Goal: Communication & Community: Participate in discussion

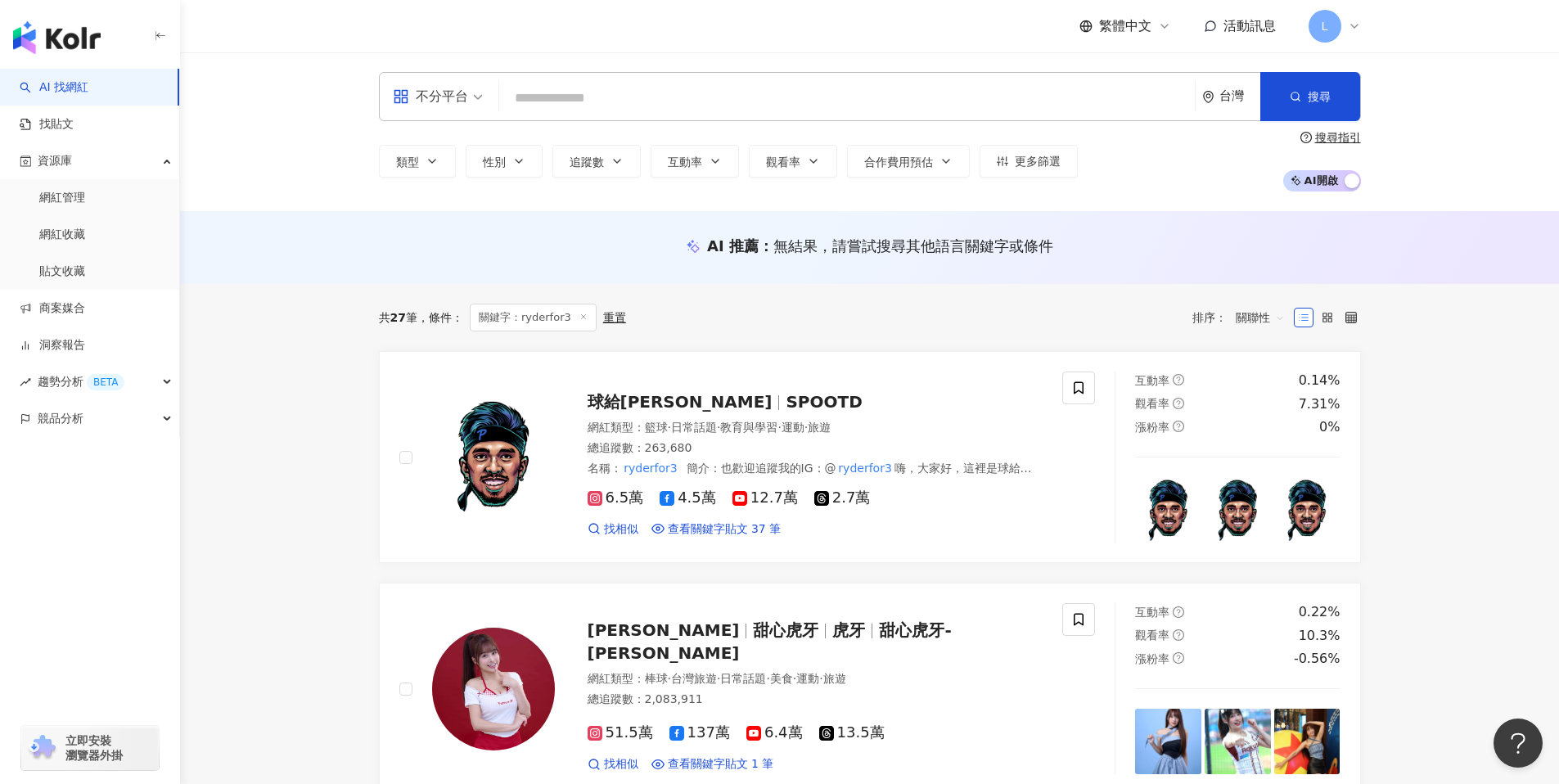
click at [1235, 27] on span "活動訊息" at bounding box center [1249, 26] width 53 height 15
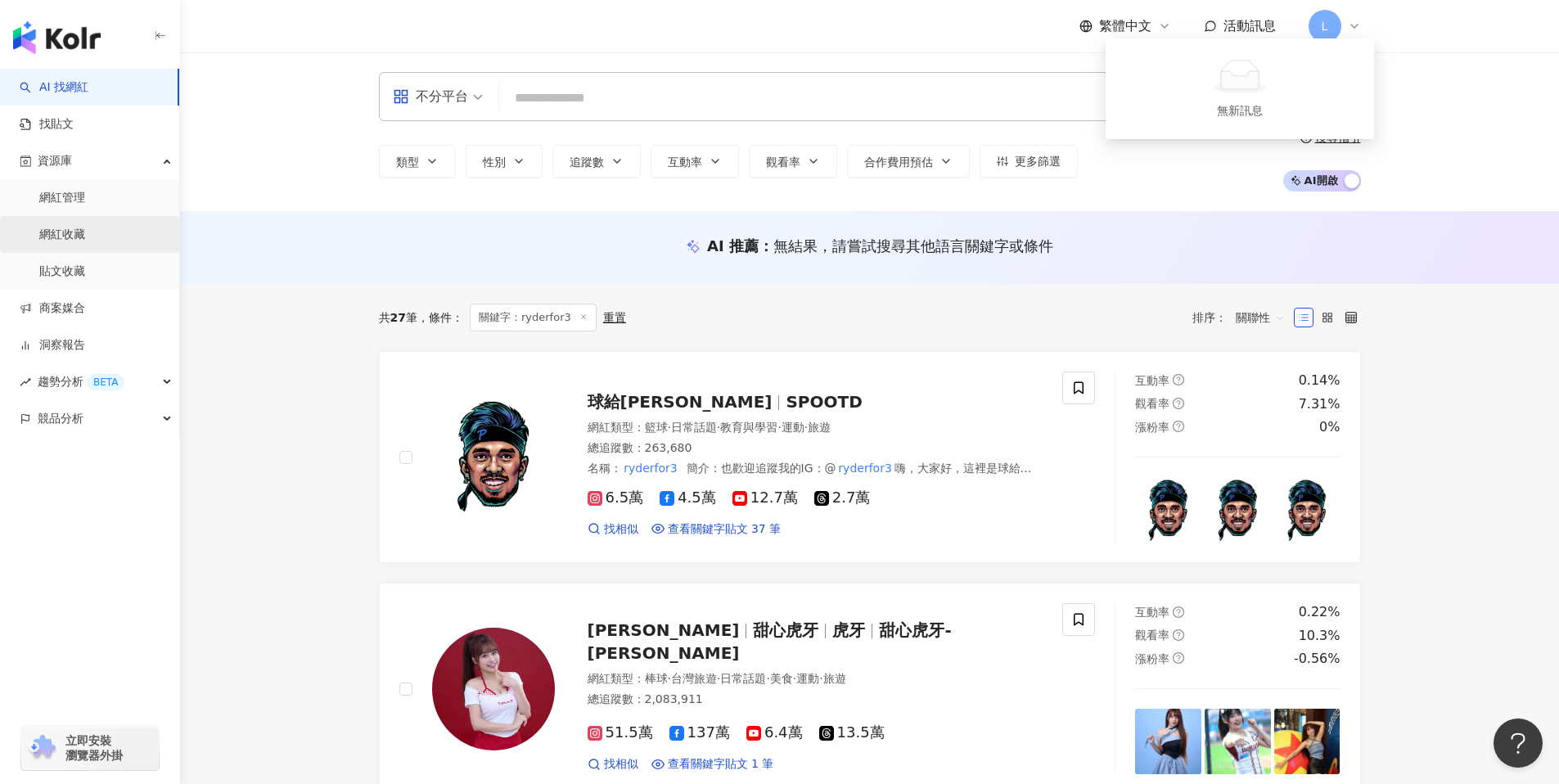
click at [63, 236] on link "網紅收藏" at bounding box center [62, 234] width 46 height 16
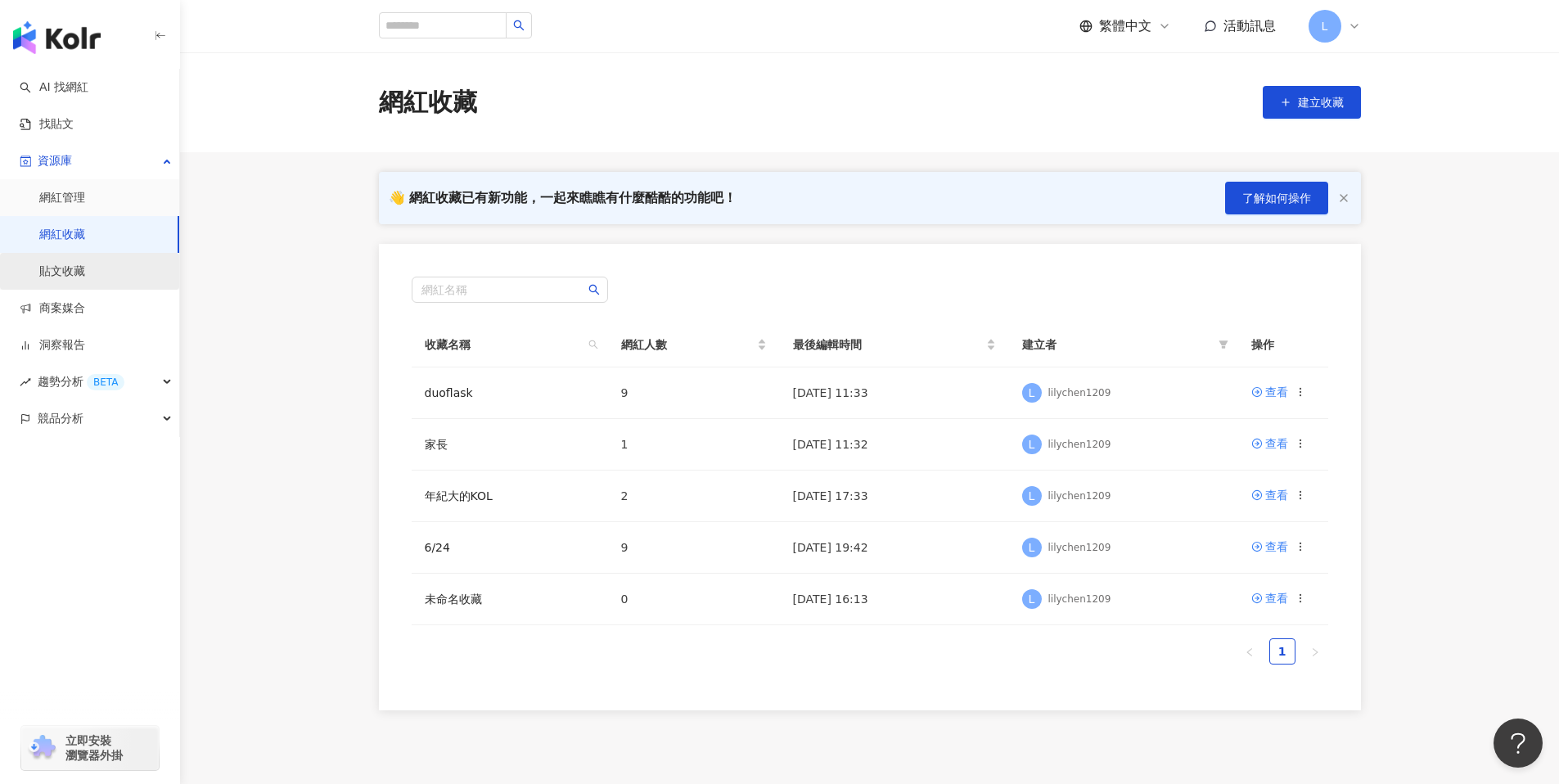
click at [65, 271] on link "貼文收藏" at bounding box center [62, 271] width 46 height 16
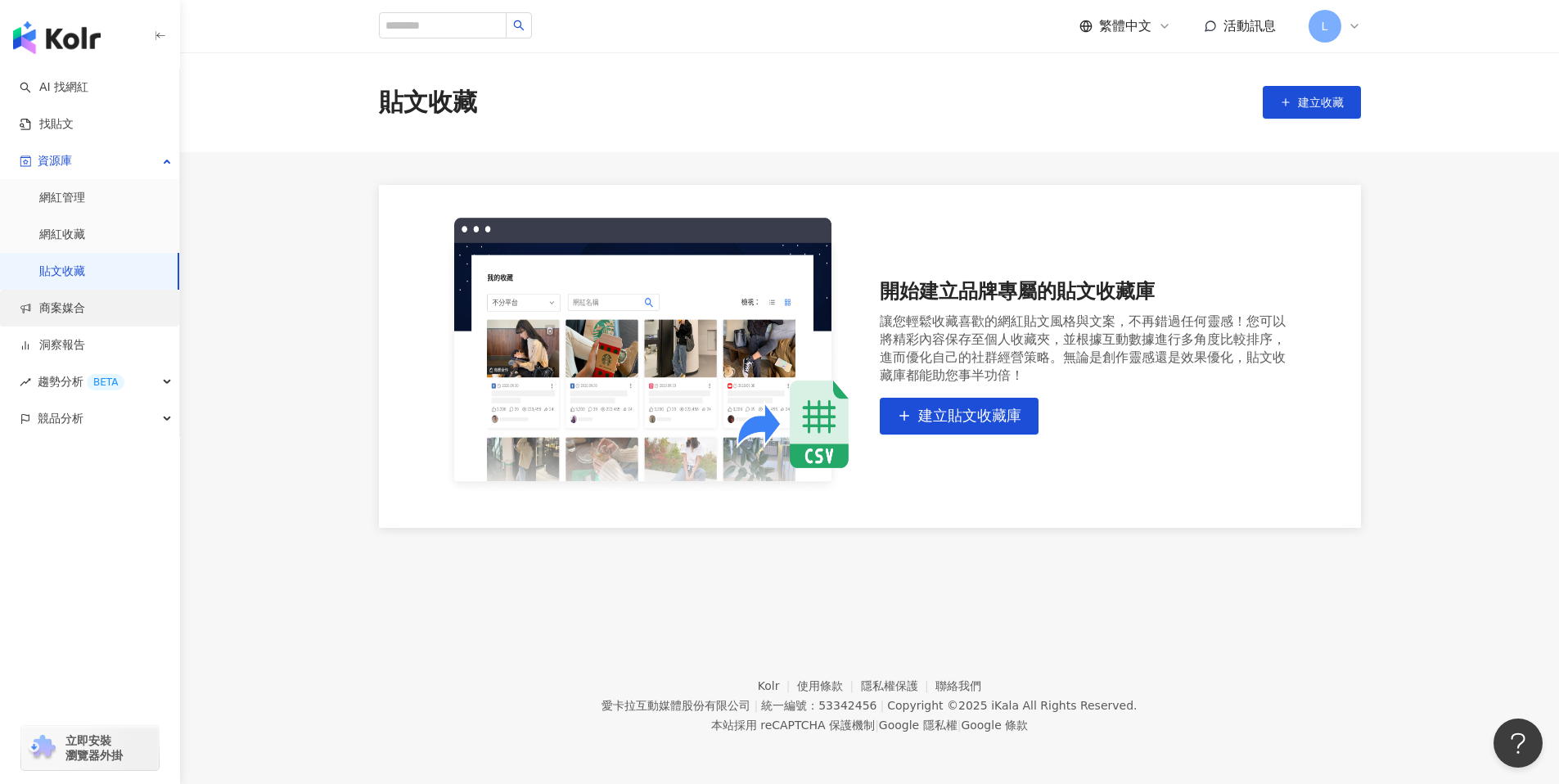
click at [82, 311] on link "商案媒合" at bounding box center [53, 307] width 66 height 16
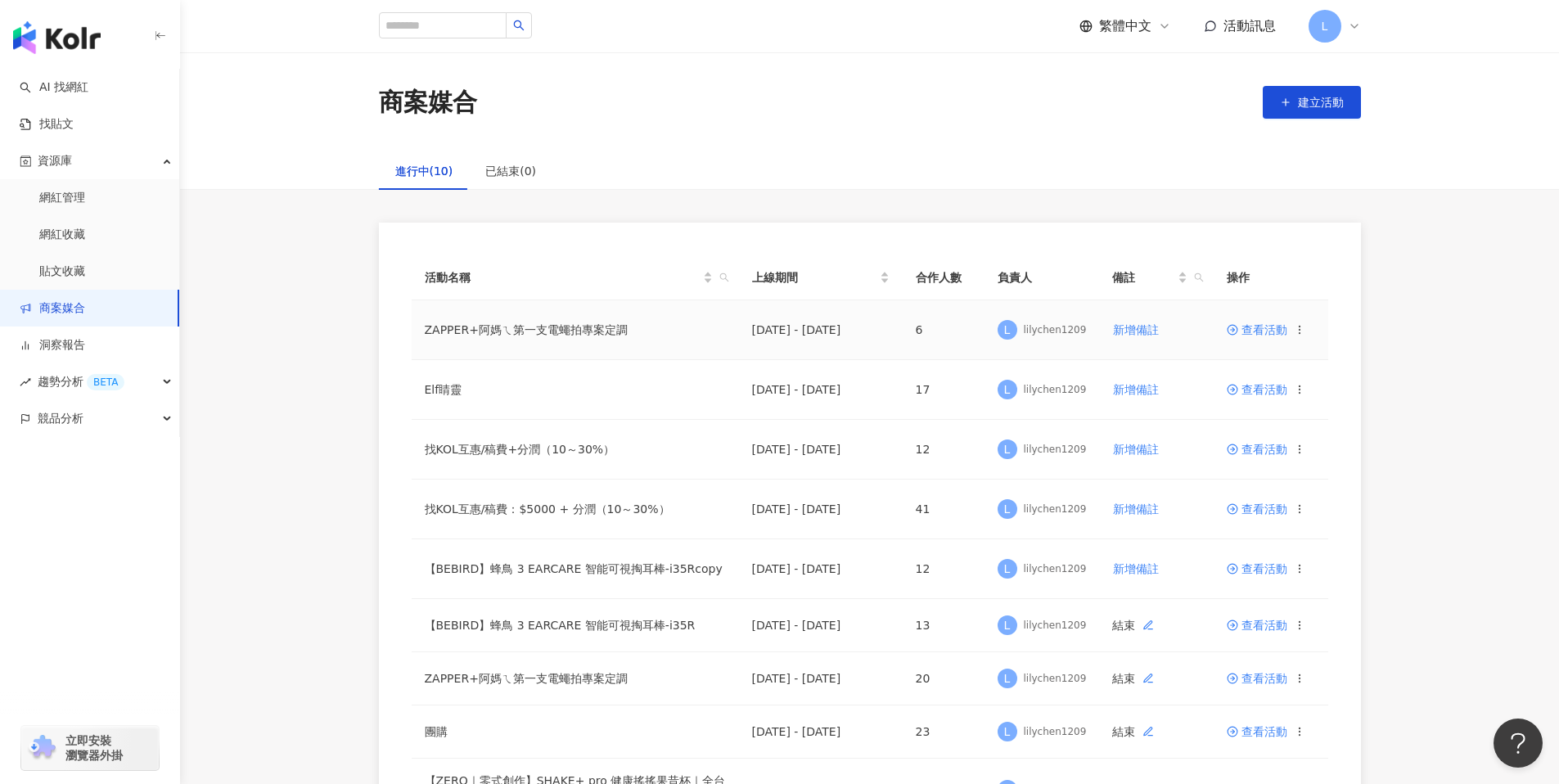
click at [1262, 331] on span "查看活動" at bounding box center [1256, 329] width 60 height 11
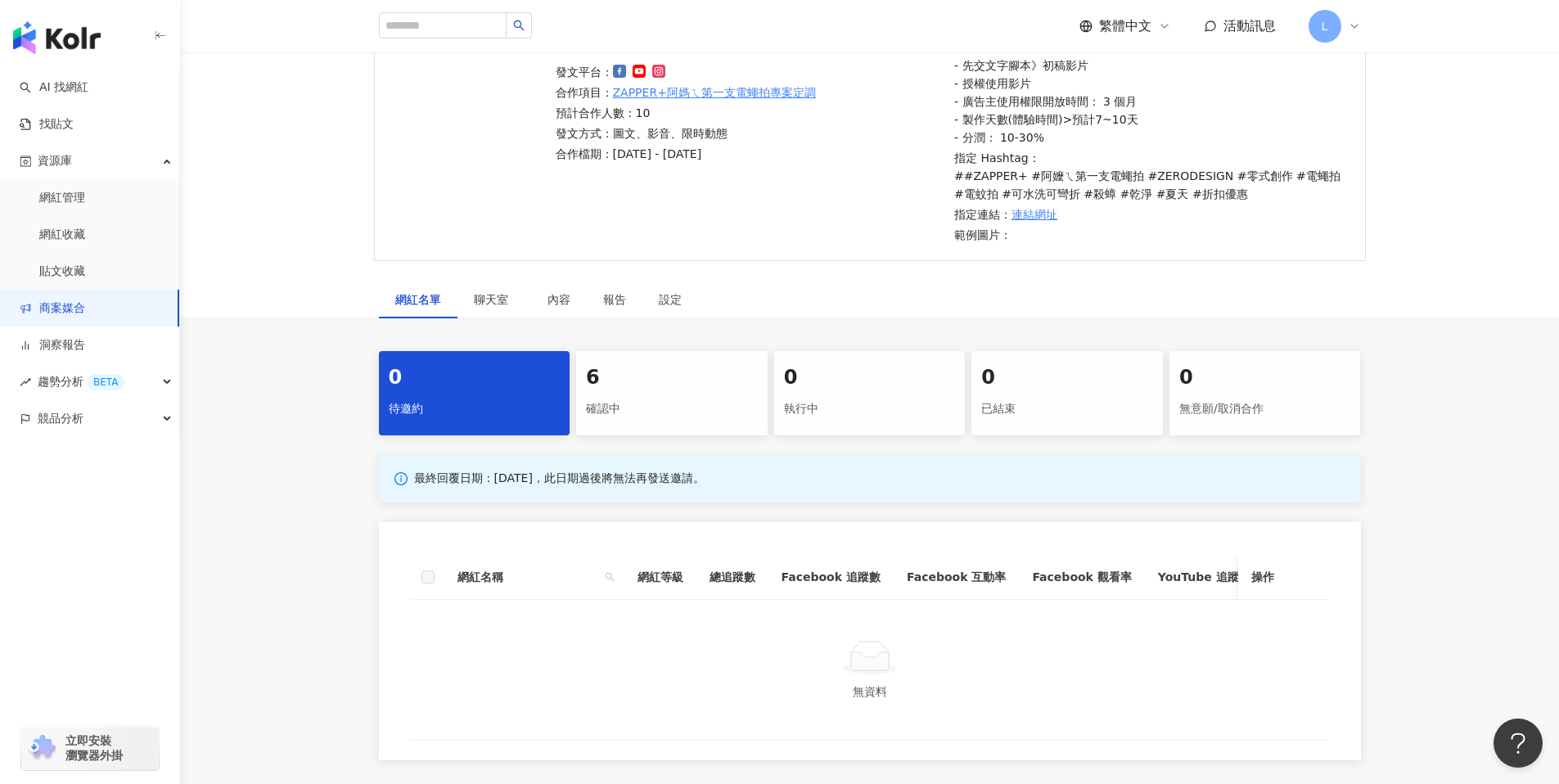
scroll to position [211, 0]
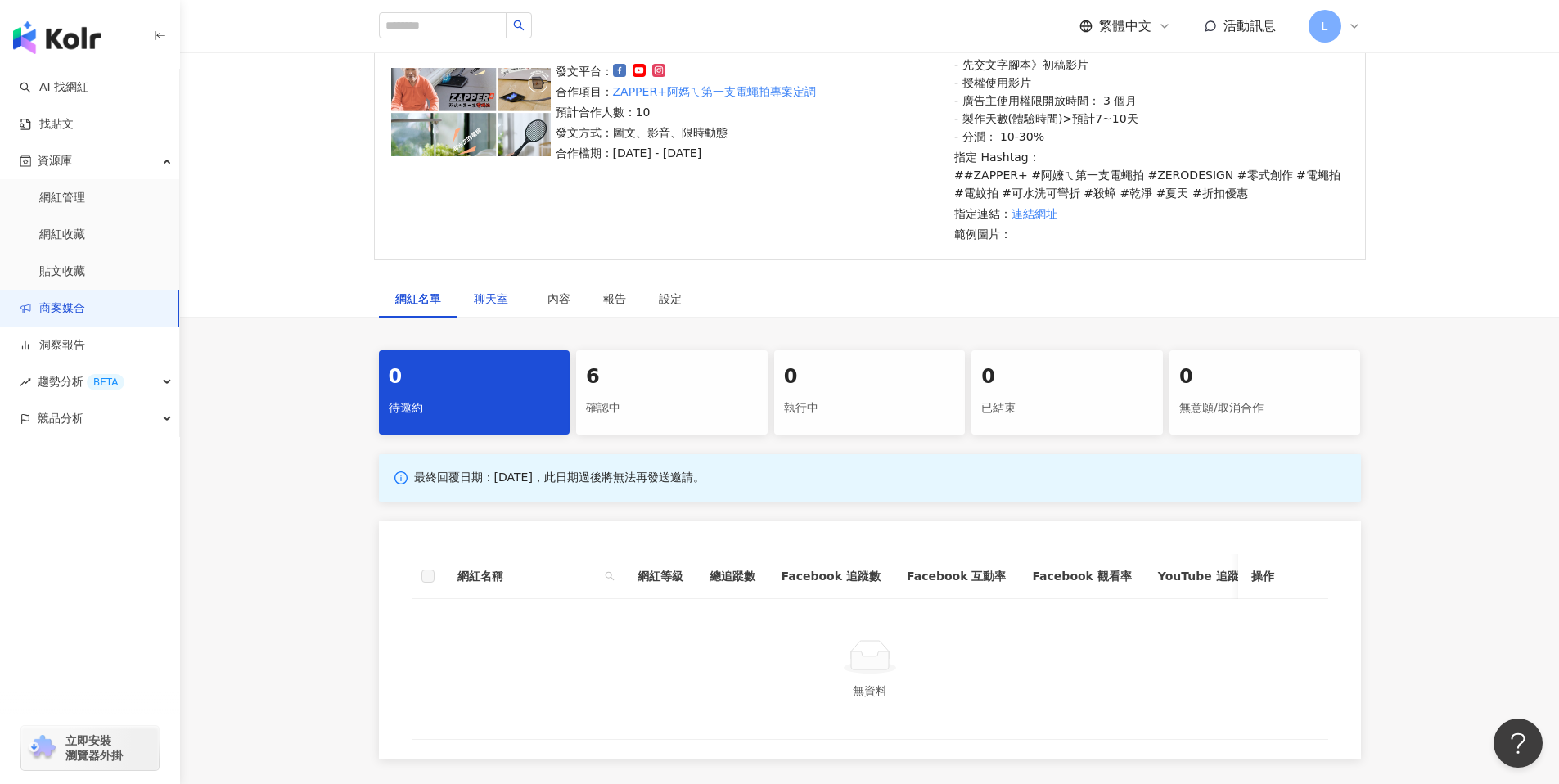
click at [480, 295] on span "聊天室" at bounding box center [494, 299] width 41 height 11
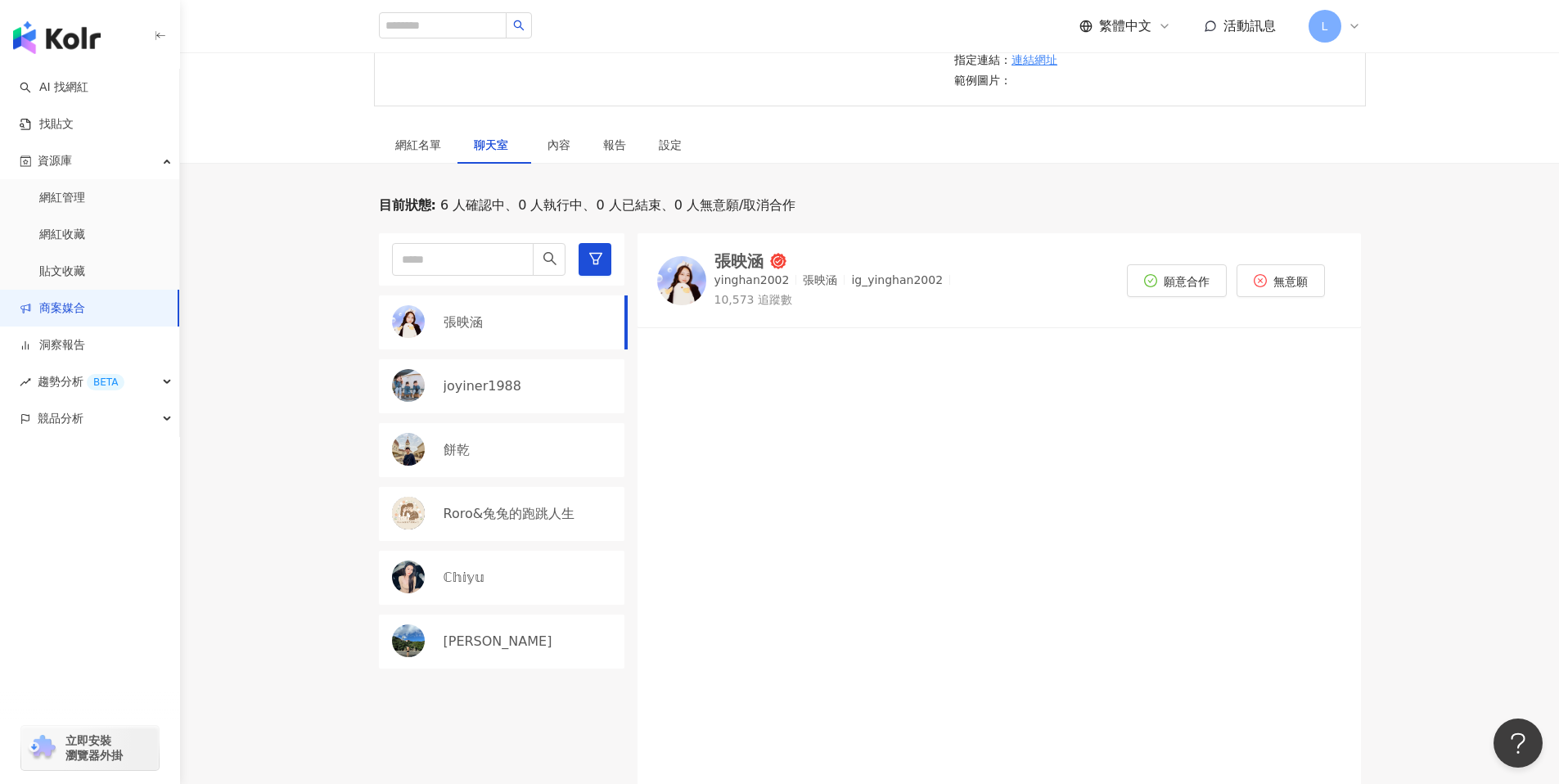
scroll to position [486, 0]
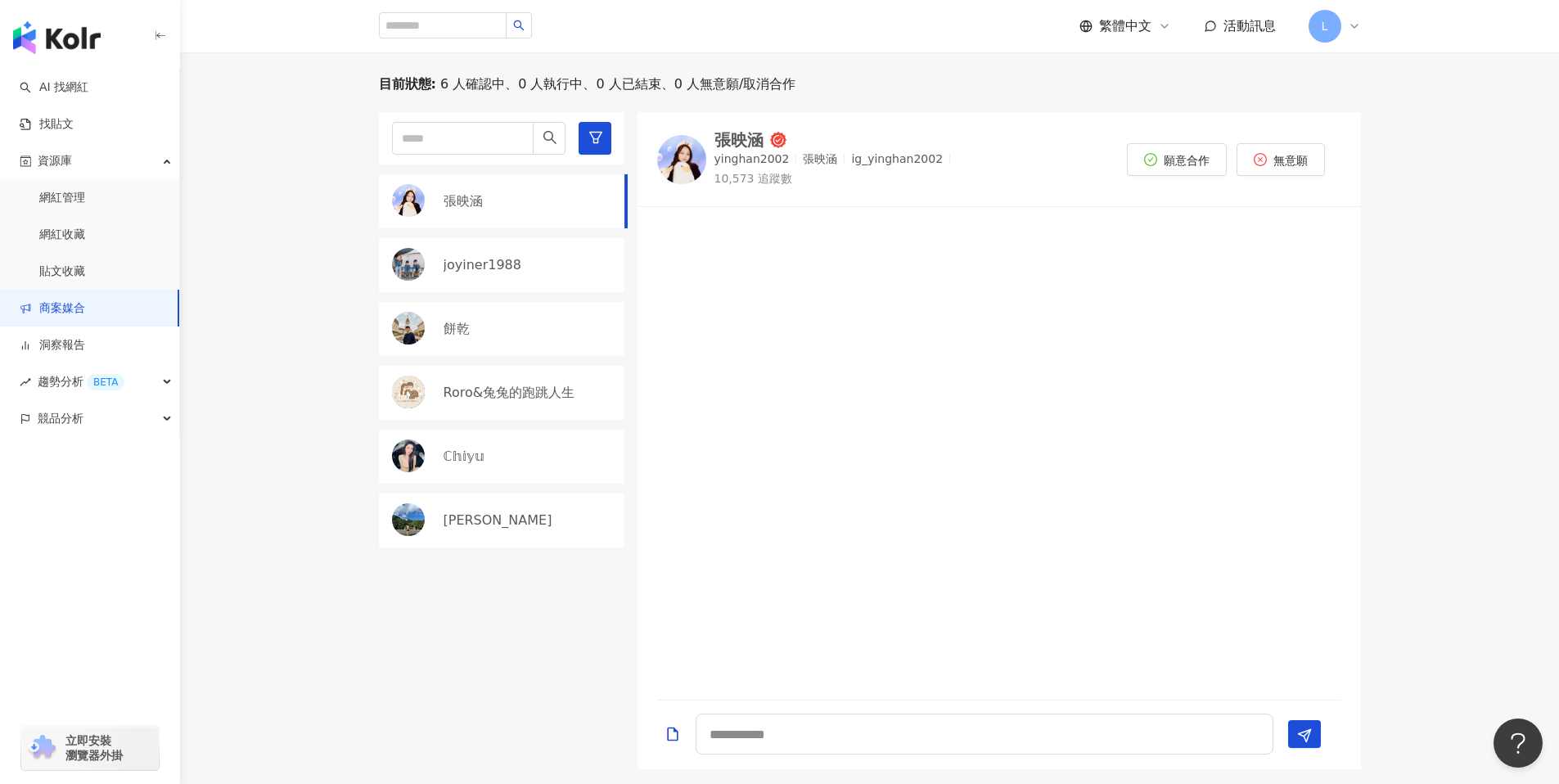
click at [502, 479] on div "ℂ𝕙𝕚𝕪𝕦" at bounding box center [502, 456] width 246 height 54
click at [534, 525] on div "[PERSON_NAME]" at bounding box center [529, 520] width 172 height 18
click at [495, 455] on div "ℂ𝕙𝕚𝕪𝕦" at bounding box center [529, 456] width 172 height 18
click at [500, 208] on div "張映涵" at bounding box center [529, 201] width 172 height 18
click at [685, 158] on img at bounding box center [681, 159] width 49 height 49
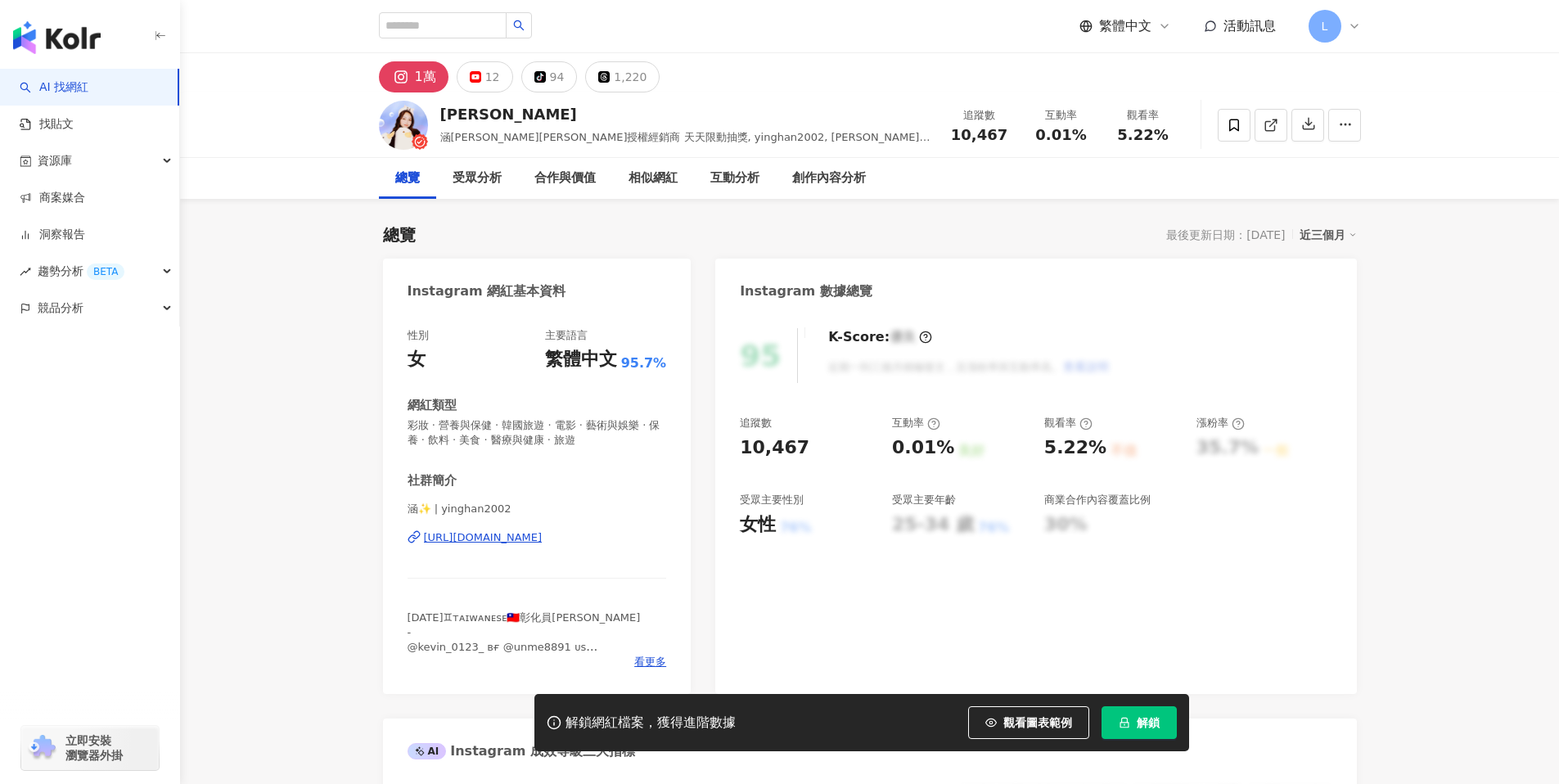
drag, startPoint x: 612, startPoint y: 540, endPoint x: 632, endPoint y: 540, distance: 20.0
click at [543, 540] on div "https://www.instagram.com/yinghan2002/" at bounding box center [483, 537] width 118 height 14
